Goal: Task Accomplishment & Management: Use online tool/utility

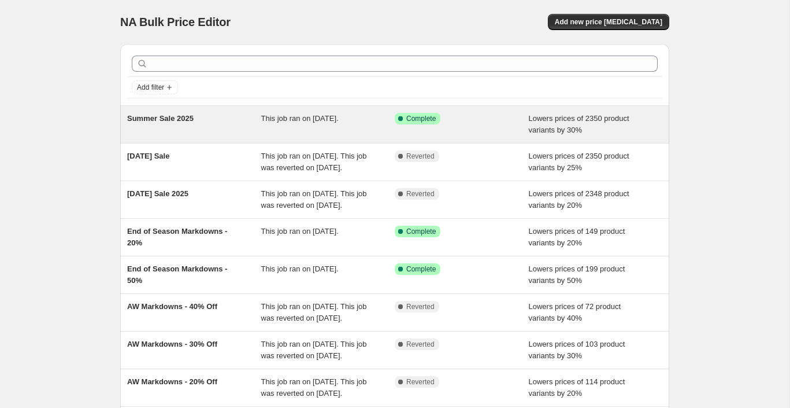
click at [200, 118] on div "Summer Sale 2025" at bounding box center [194, 124] width 134 height 23
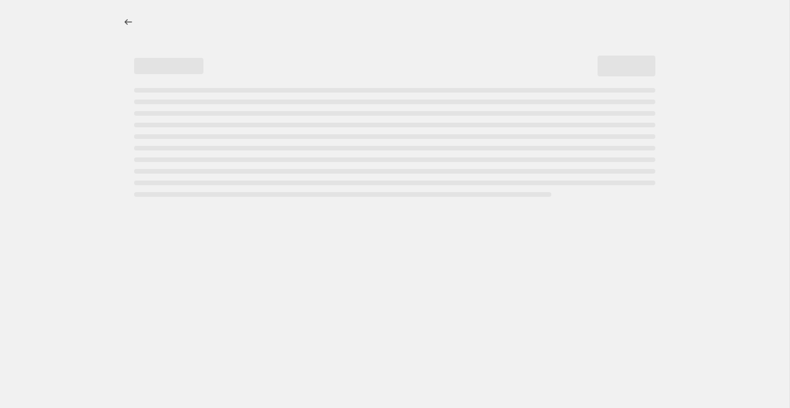
select select "percentage"
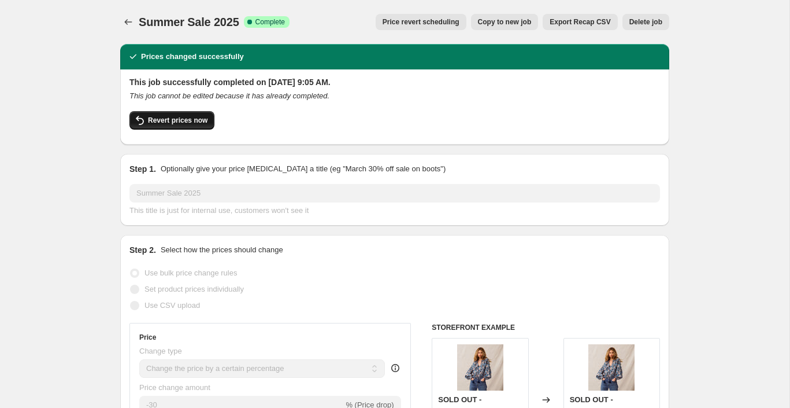
click at [186, 121] on span "Revert prices now" at bounding box center [178, 120] width 60 height 9
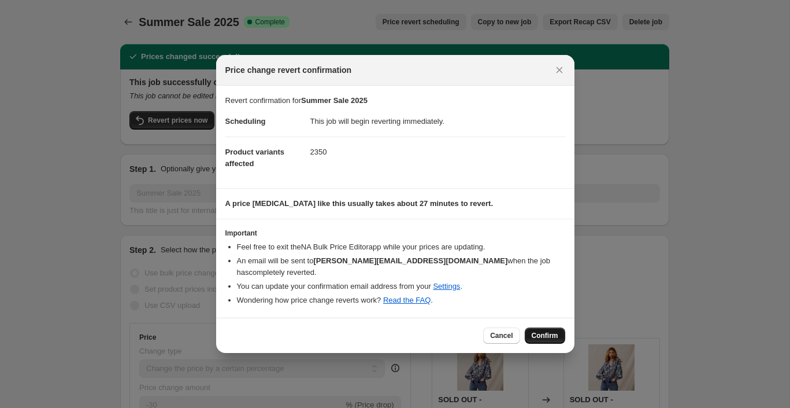
click at [549, 336] on span "Confirm" at bounding box center [545, 335] width 27 height 9
